Goal: Task Accomplishment & Management: Use online tool/utility

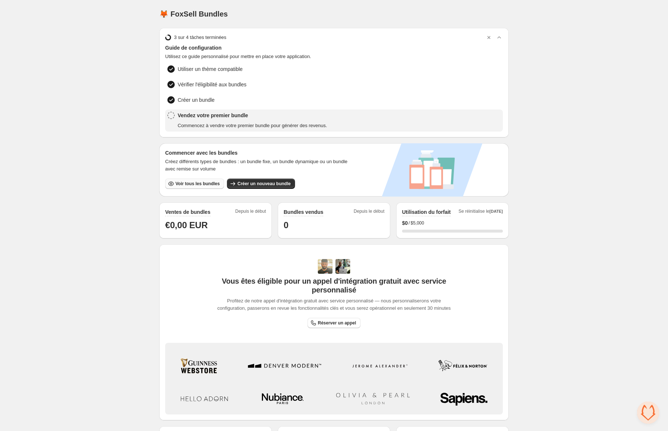
click at [185, 181] on span "Voir tous les bundles" at bounding box center [197, 184] width 44 height 6
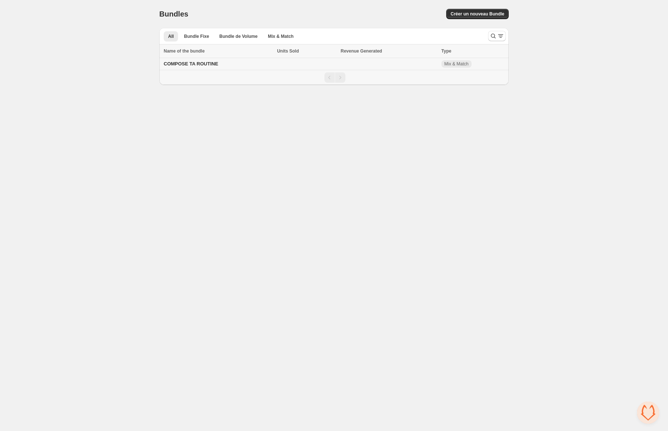
click at [188, 65] on span "COMPOSE TA ROUTINE" at bounding box center [191, 64] width 54 height 6
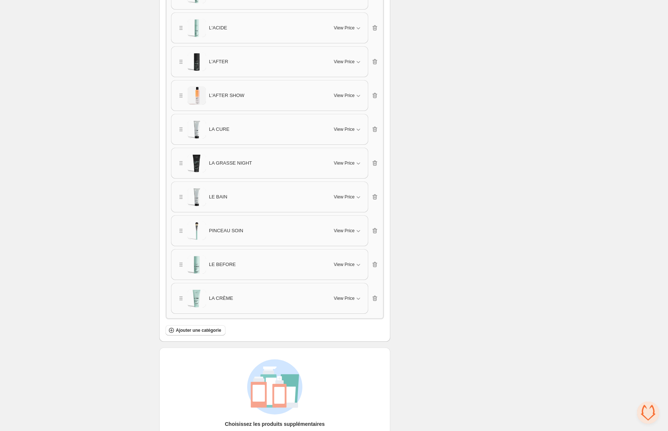
scroll to position [920, 0]
click at [182, 328] on span "Ajouter une catégorie" at bounding box center [198, 329] width 45 height 6
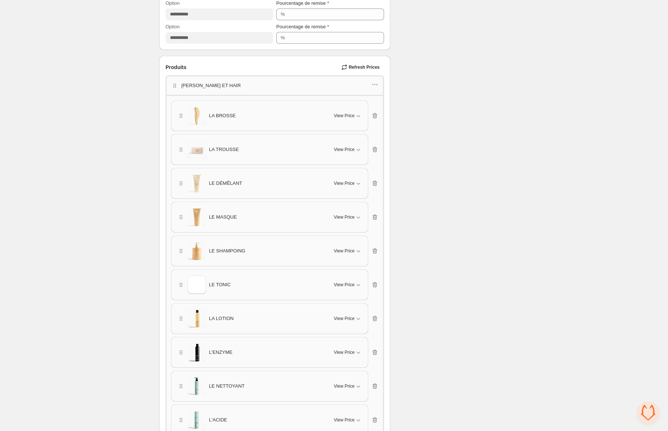
scroll to position [534, 0]
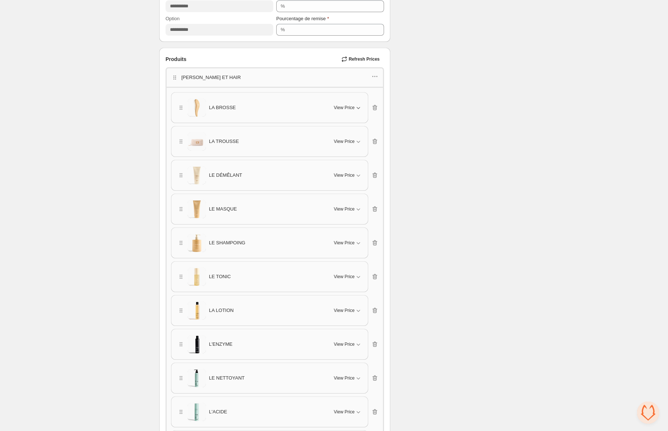
click at [338, 106] on span "View Price" at bounding box center [344, 108] width 21 height 6
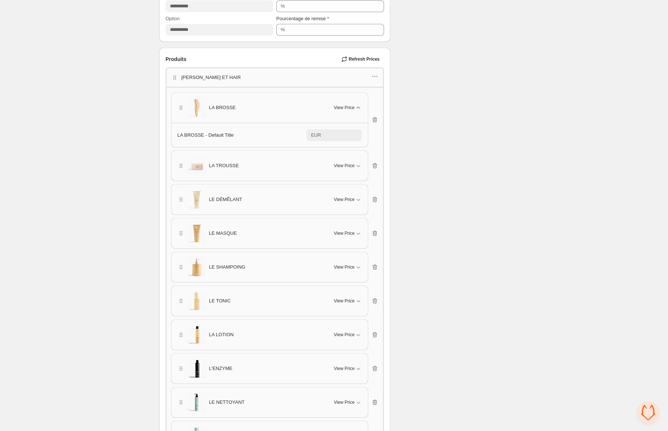
click at [338, 106] on span "View Price" at bounding box center [344, 108] width 21 height 6
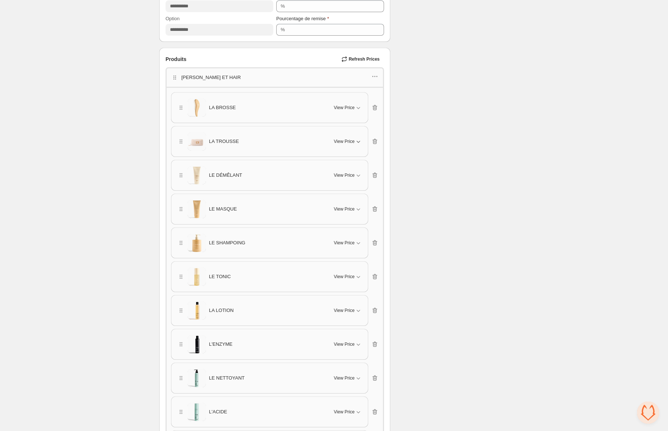
click at [338, 139] on span "View Price" at bounding box center [344, 142] width 21 height 6
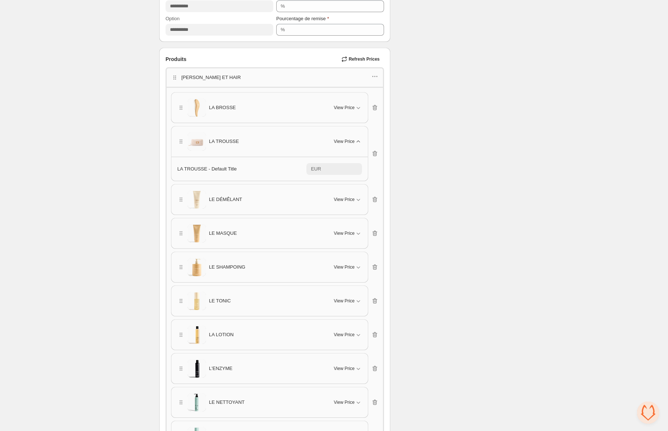
click at [338, 139] on span "View Price" at bounding box center [344, 142] width 21 height 6
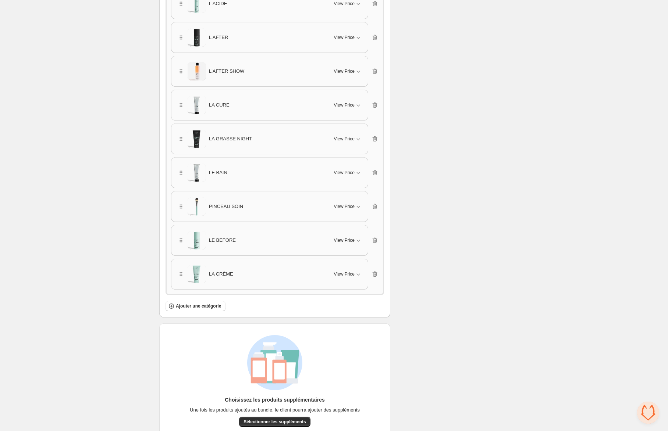
scroll to position [952, 0]
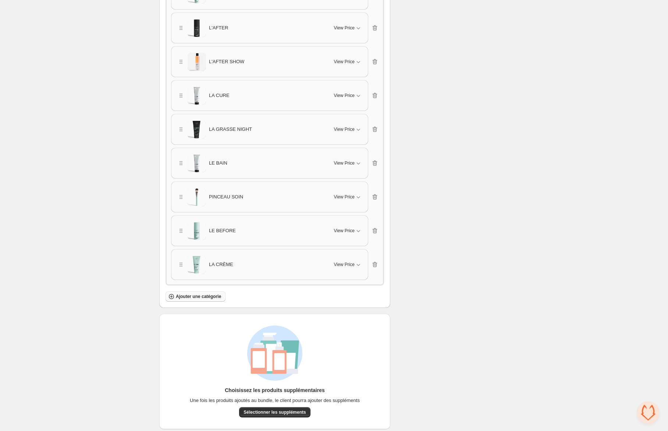
click at [185, 292] on button "Ajouter une catégorie" at bounding box center [196, 297] width 60 height 10
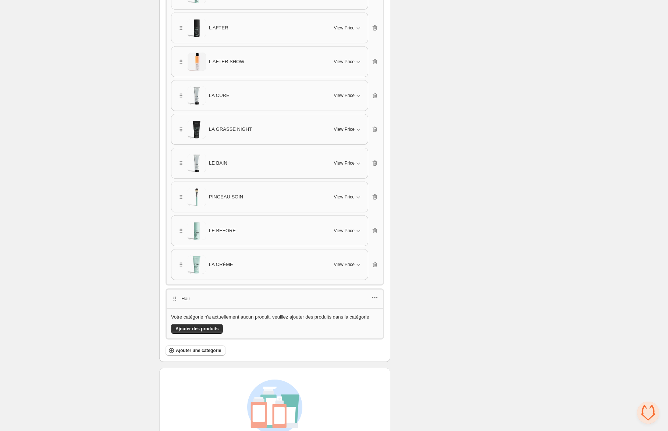
click at [374, 294] on icon "button" at bounding box center [374, 297] width 7 height 7
click at [369, 309] on span "Edit category title" at bounding box center [379, 309] width 40 height 7
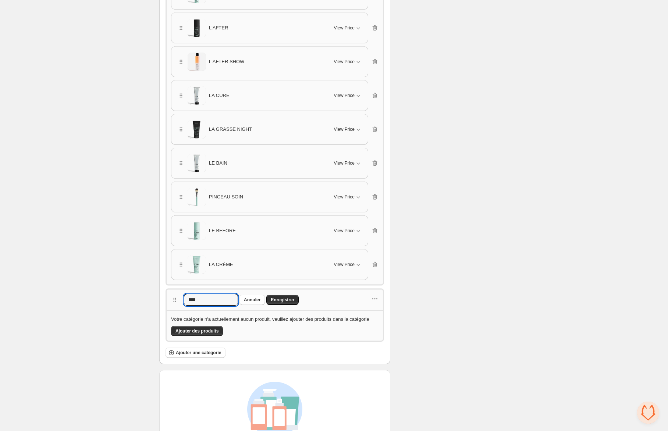
drag, startPoint x: 211, startPoint y: 297, endPoint x: 184, endPoint y: 297, distance: 27.6
click at [184, 297] on div "**** Annuler Enregistrer" at bounding box center [235, 300] width 128 height 12
type input "*"
type input "***"
click at [286, 298] on span "Enregistrer" at bounding box center [283, 300] width 24 height 6
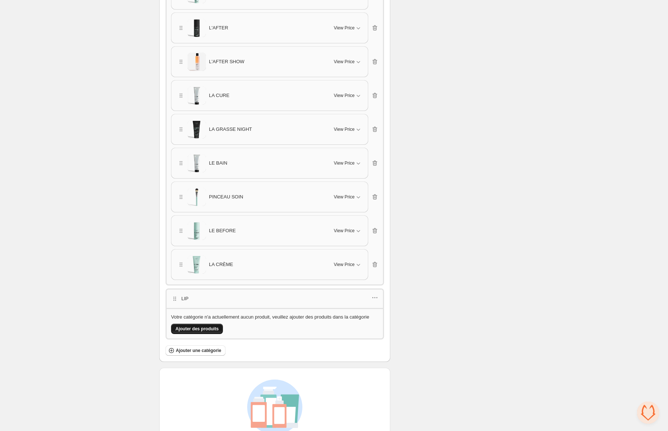
click at [219, 329] on button "Ajouter des produits" at bounding box center [197, 329] width 52 height 10
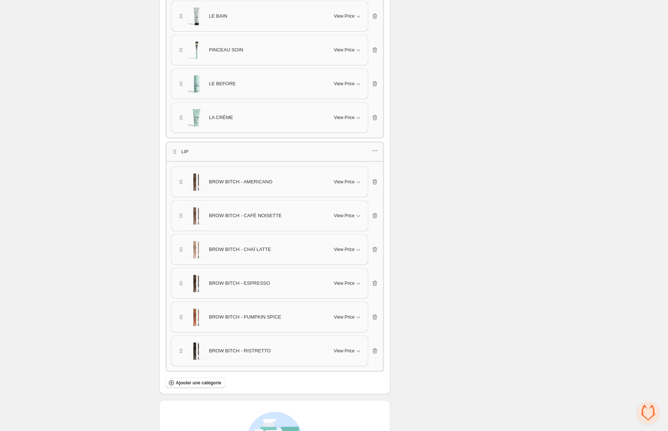
scroll to position [1112, 0]
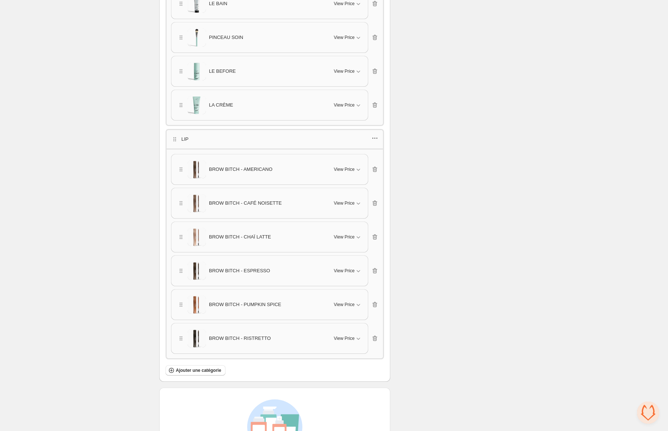
click at [376, 135] on icon "button" at bounding box center [374, 138] width 7 height 7
click at [373, 151] on span "Edit category title" at bounding box center [379, 149] width 40 height 7
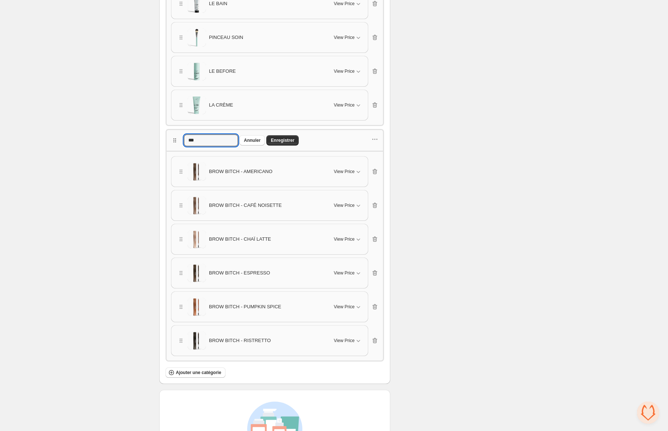
drag, startPoint x: 224, startPoint y: 134, endPoint x: 174, endPoint y: 134, distance: 50.0
click at [174, 135] on div "*** Annuler Enregistrer" at bounding box center [235, 141] width 128 height 12
type input "*******"
click at [292, 138] on span "Enregistrer" at bounding box center [283, 141] width 24 height 6
